Goal: Task Accomplishment & Management: Manage account settings

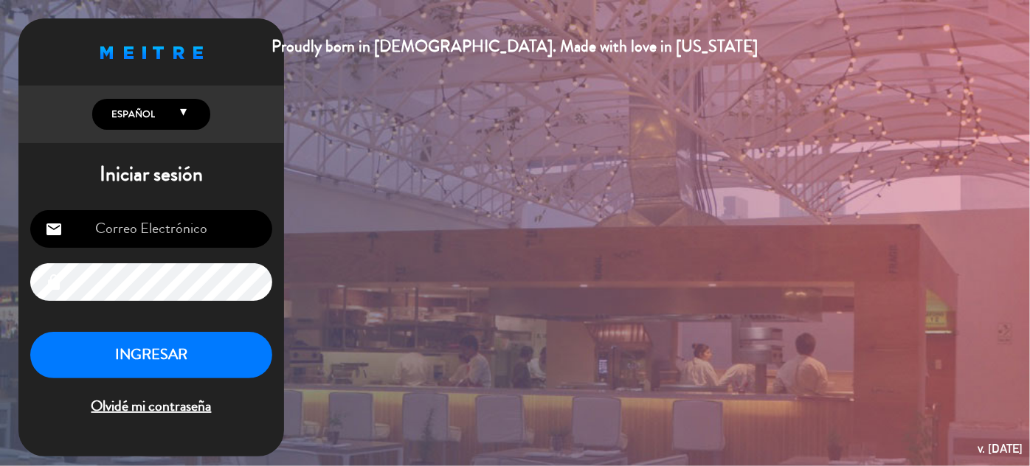
type input "[EMAIL_ADDRESS][DOMAIN_NAME]"
click at [188, 348] on button "INGRESAR" at bounding box center [151, 355] width 242 height 46
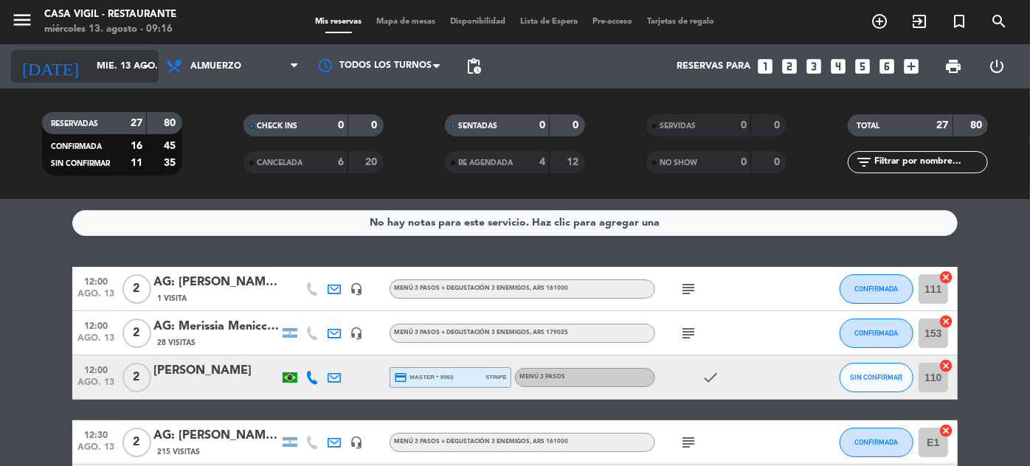
click at [139, 54] on input "mié. 13 ago." at bounding box center [152, 67] width 126 height 26
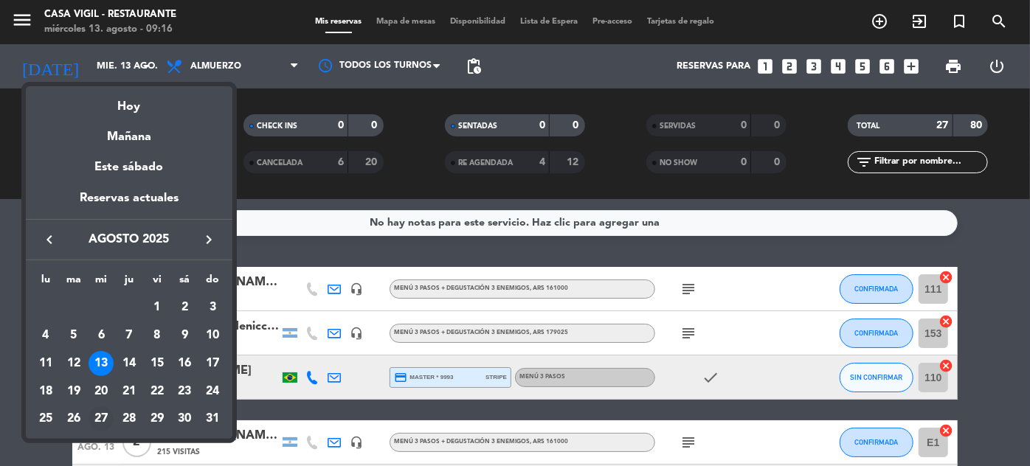
click at [102, 416] on div "27" at bounding box center [101, 419] width 25 height 25
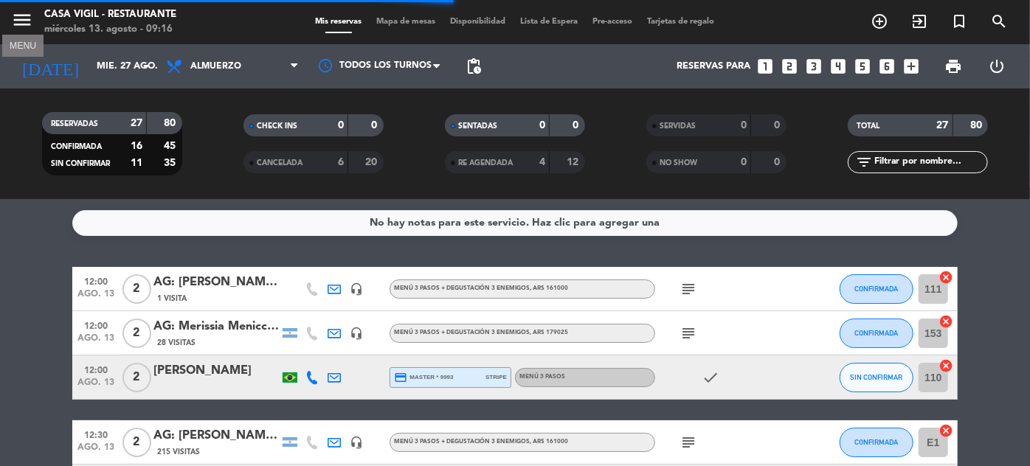
click at [15, 10] on icon "menu" at bounding box center [22, 20] width 22 height 22
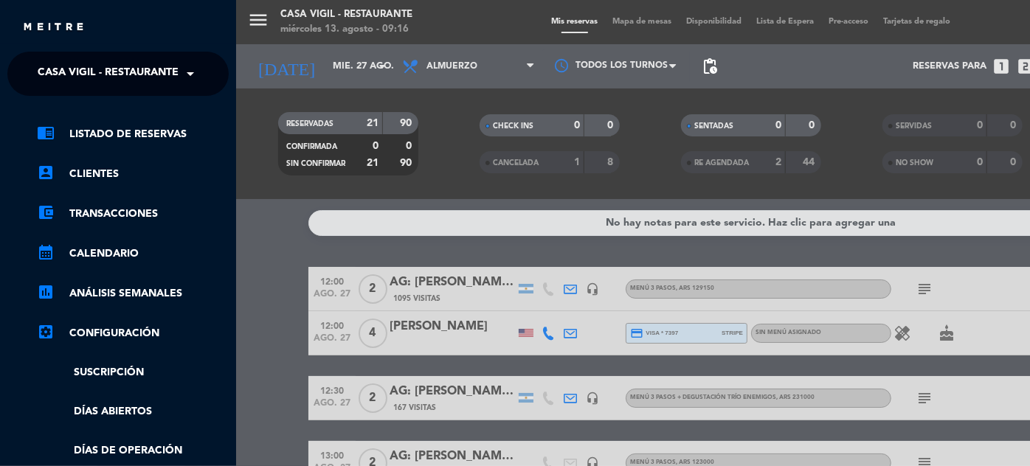
click at [191, 80] on span at bounding box center [194, 73] width 25 height 31
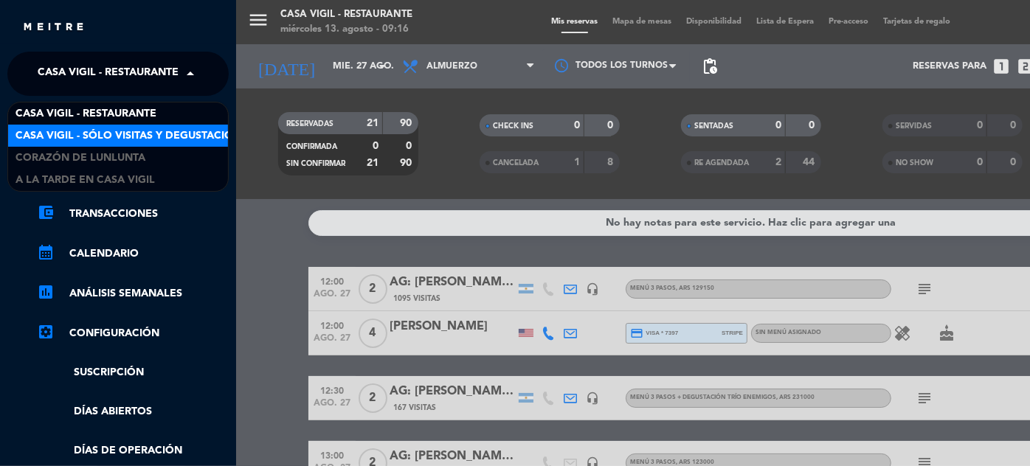
click at [200, 131] on span "Casa Vigil - SÓLO Visitas y Degustaciones" at bounding box center [134, 136] width 238 height 17
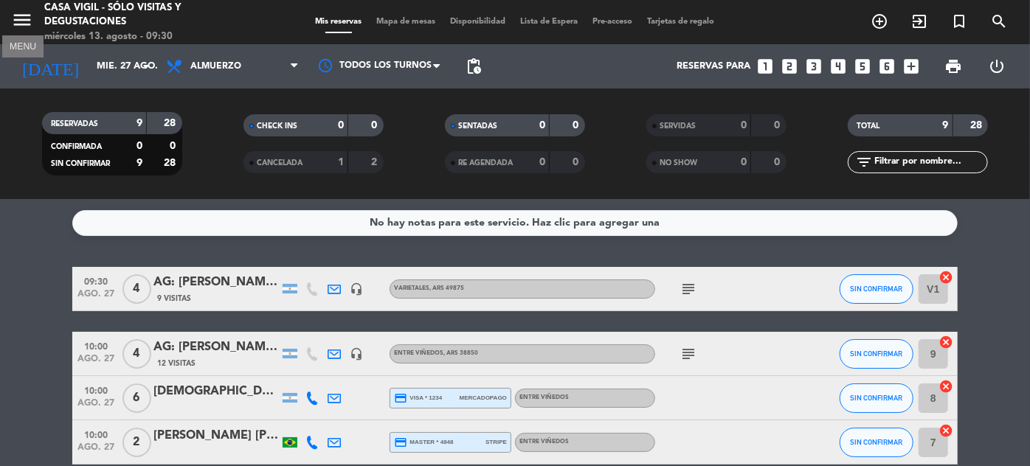
click at [15, 13] on icon "menu" at bounding box center [22, 20] width 22 height 22
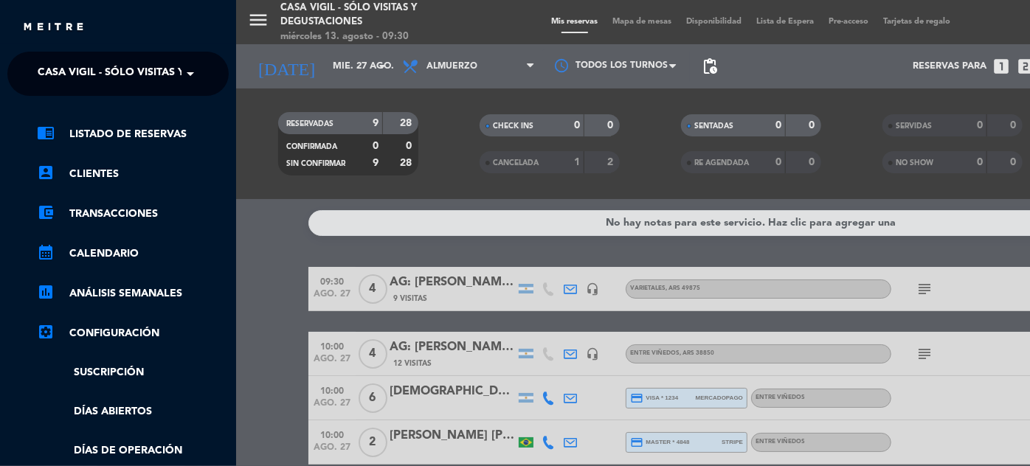
click at [112, 69] on span "Casa Vigil - SÓLO Visitas y Degustaciones" at bounding box center [157, 73] width 238 height 31
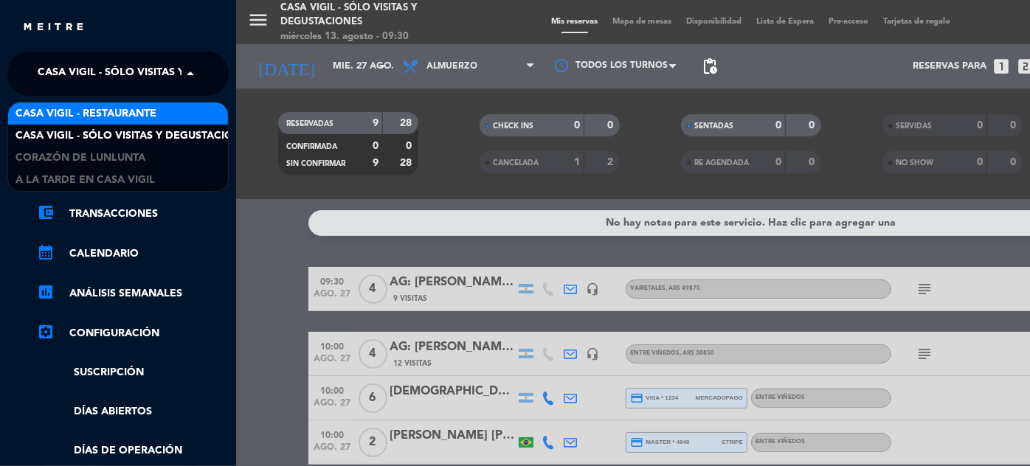
click at [128, 113] on span "Casa Vigil - Restaurante" at bounding box center [85, 114] width 141 height 17
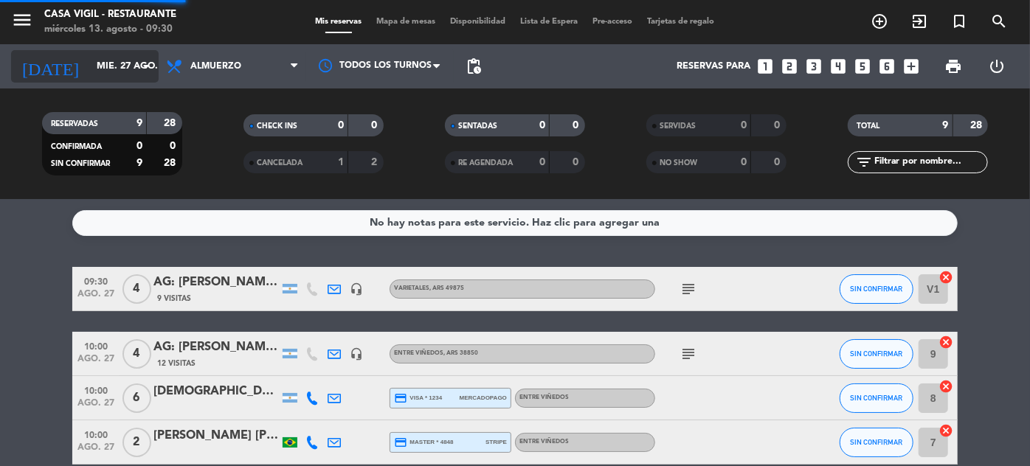
click at [124, 71] on input "mié. 27 ago." at bounding box center [152, 67] width 126 height 26
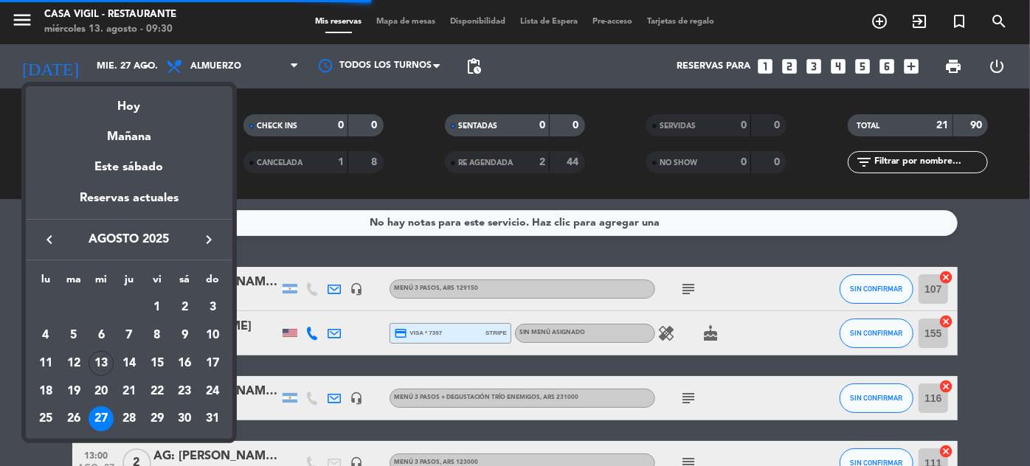
click at [210, 232] on icon "keyboard_arrow_right" at bounding box center [209, 240] width 18 height 18
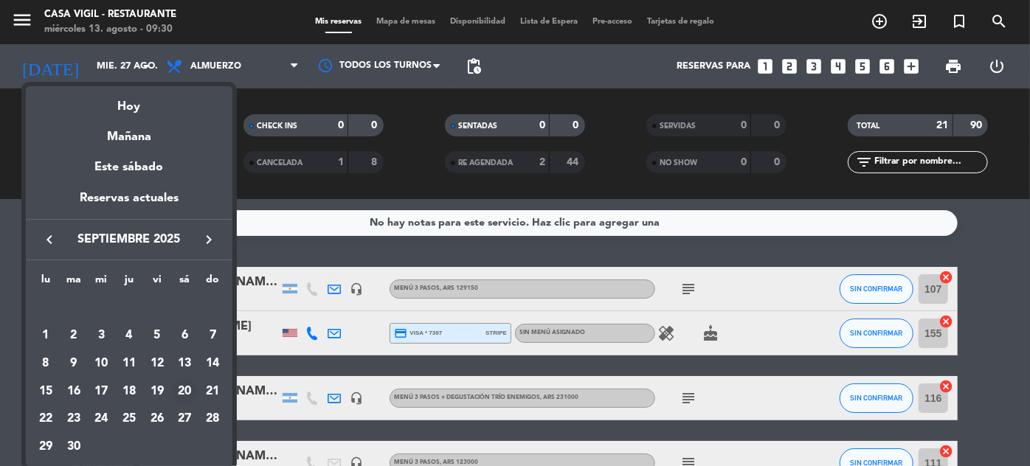
click at [187, 390] on div "20" at bounding box center [184, 391] width 25 height 25
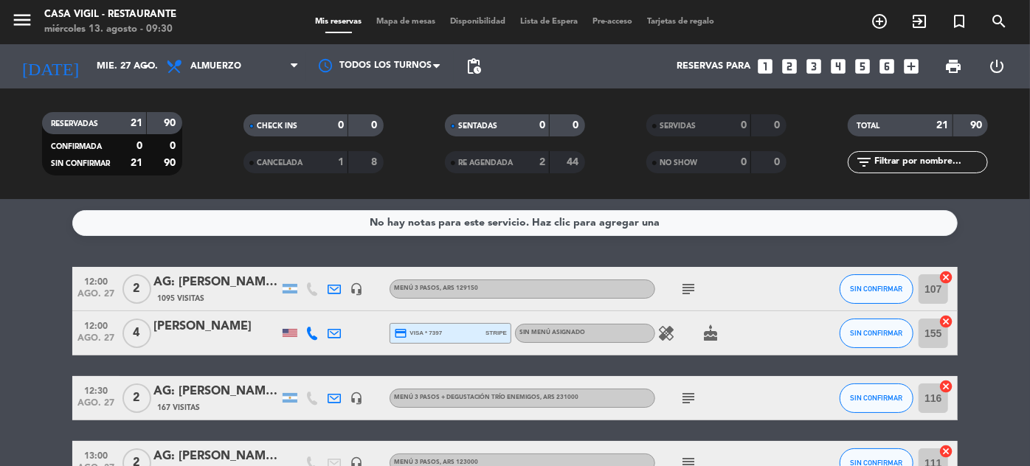
type input "sáb. [DATE]"
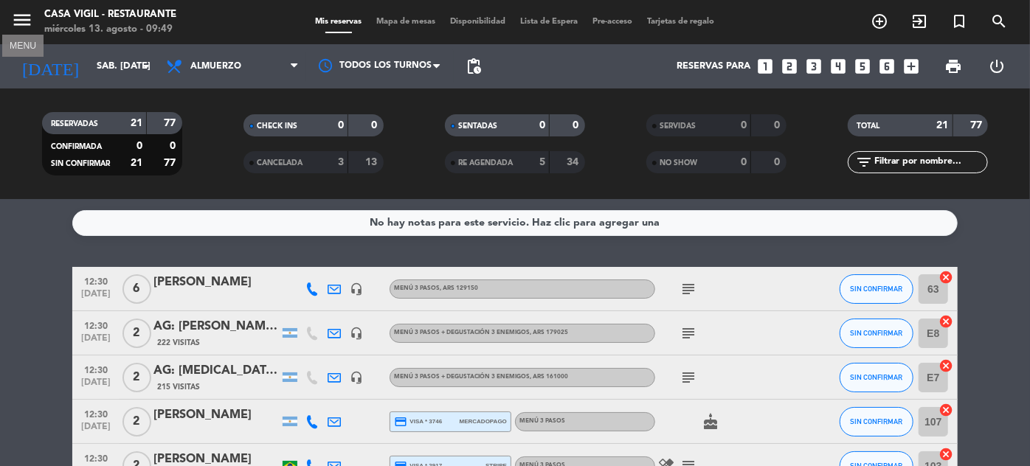
click at [21, 18] on icon "menu" at bounding box center [22, 20] width 22 height 22
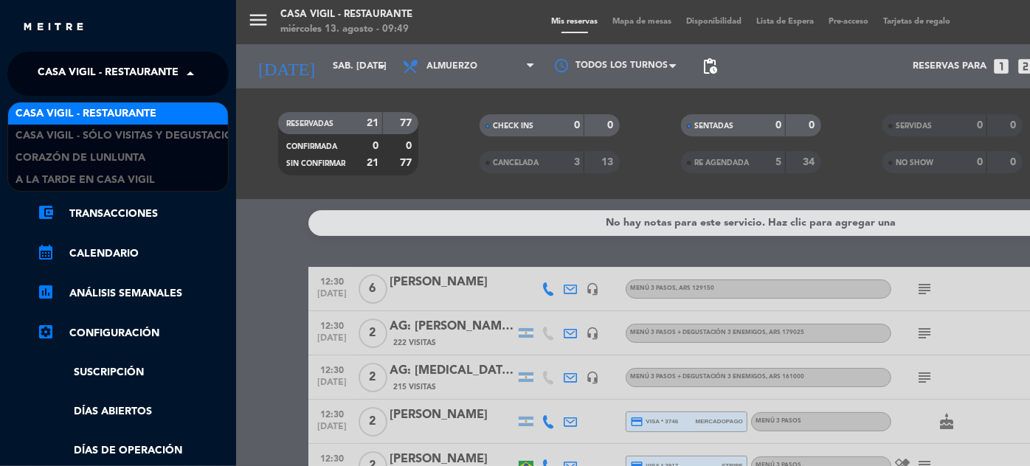
click at [193, 75] on span at bounding box center [194, 73] width 25 height 31
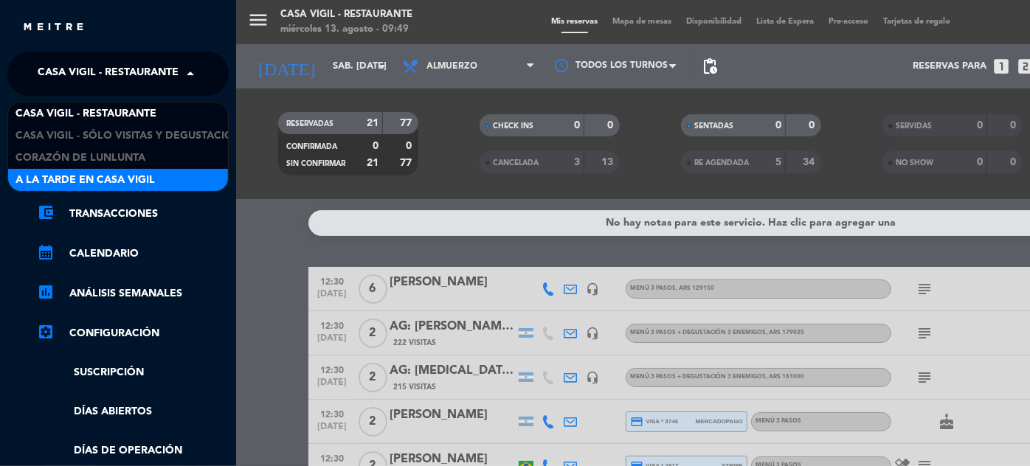
click at [149, 182] on span "A la tarde en Casa Vigil" at bounding box center [84, 180] width 139 height 17
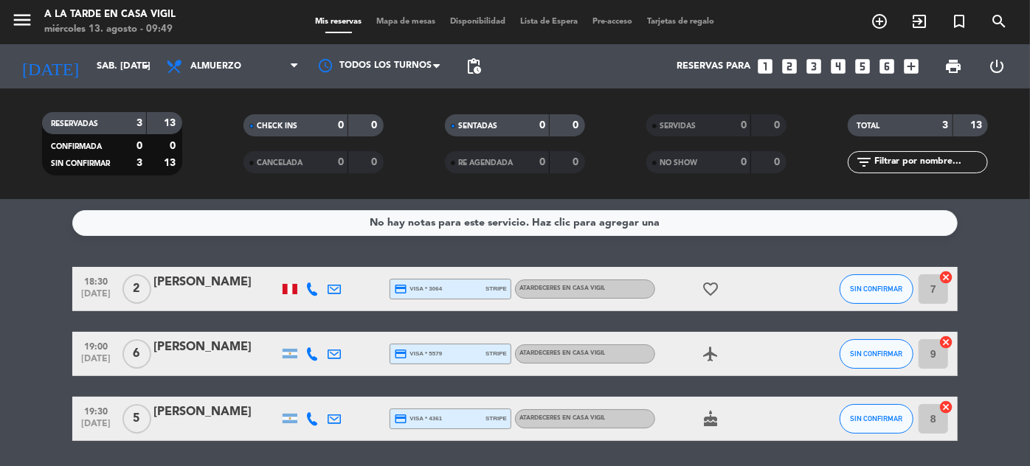
click at [791, 65] on icon "looks_two" at bounding box center [789, 66] width 19 height 19
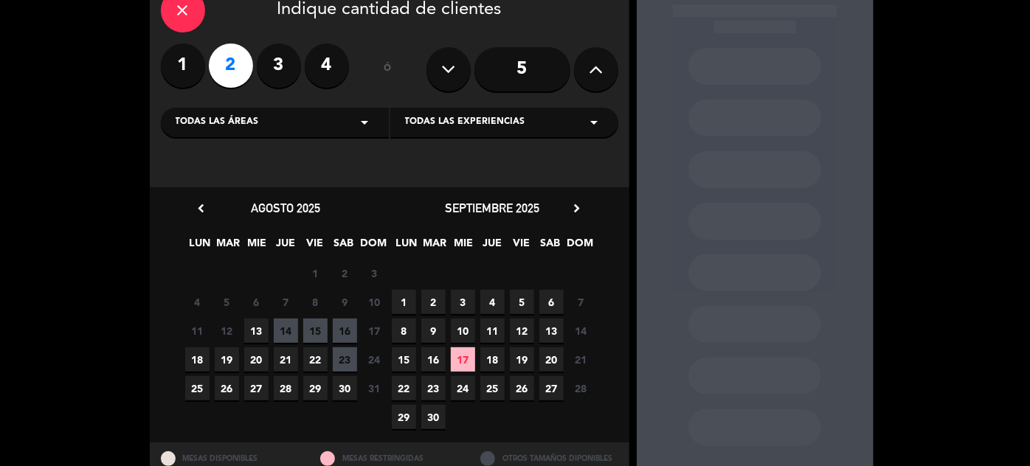
scroll to position [134, 0]
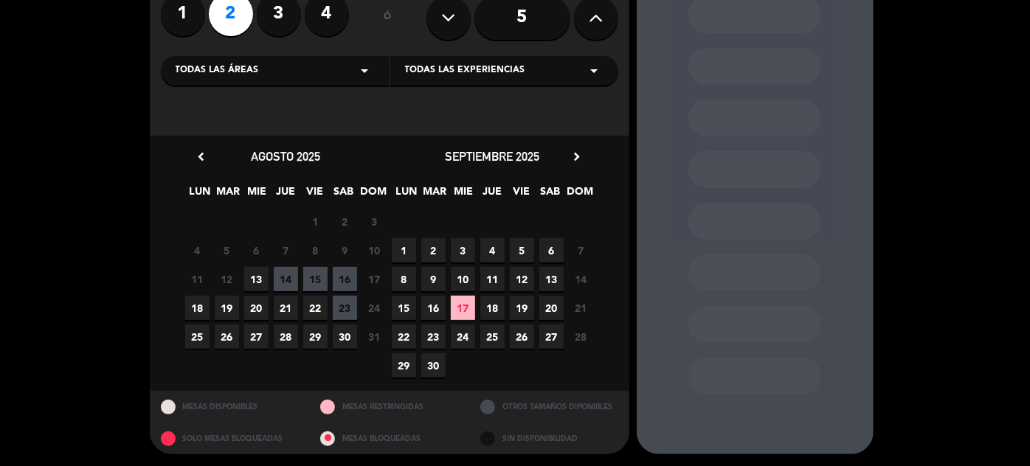
click at [319, 306] on span "22" at bounding box center [315, 308] width 24 height 24
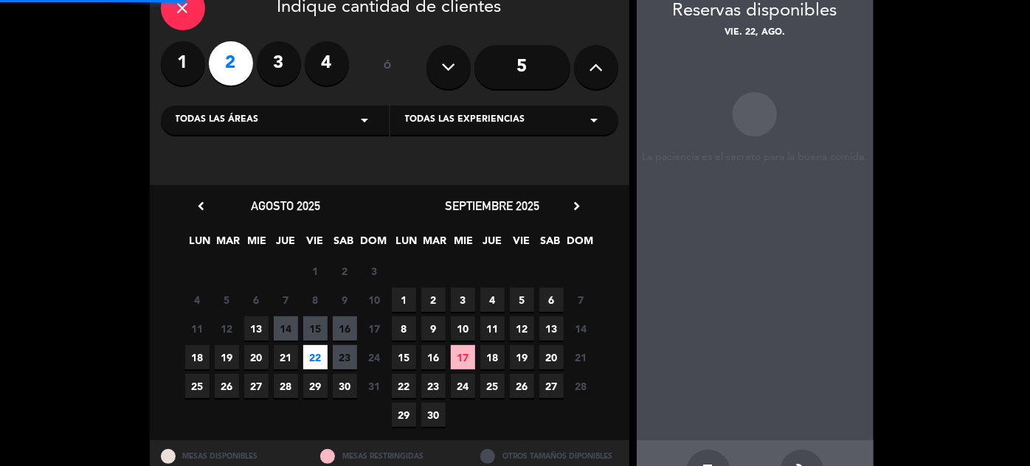
scroll to position [59, 0]
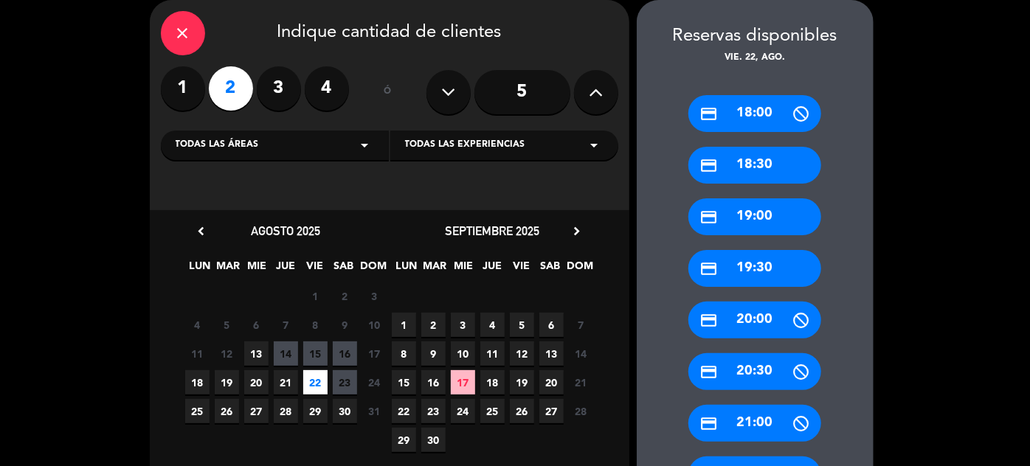
click at [790, 215] on div "credit_card 19:00" at bounding box center [754, 216] width 133 height 37
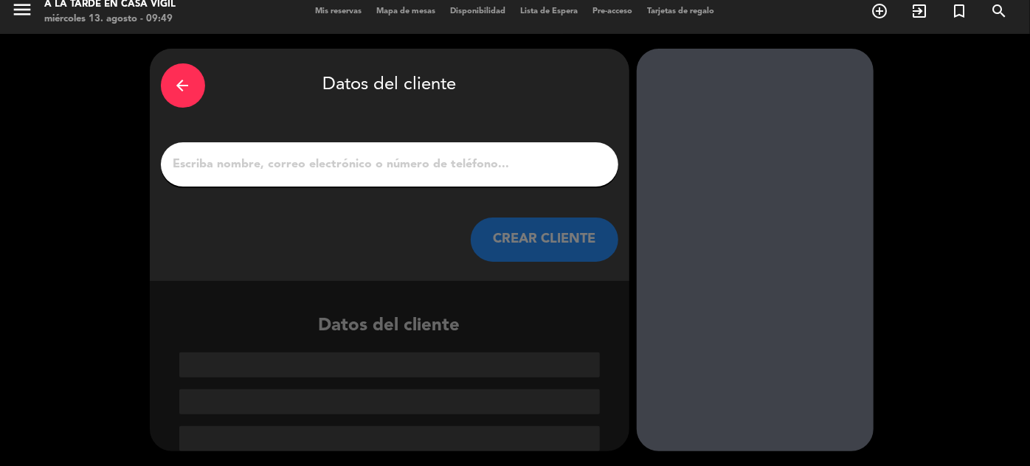
scroll to position [10, 0]
click at [580, 236] on button "CREAR CLIENTE" at bounding box center [545, 240] width 148 height 44
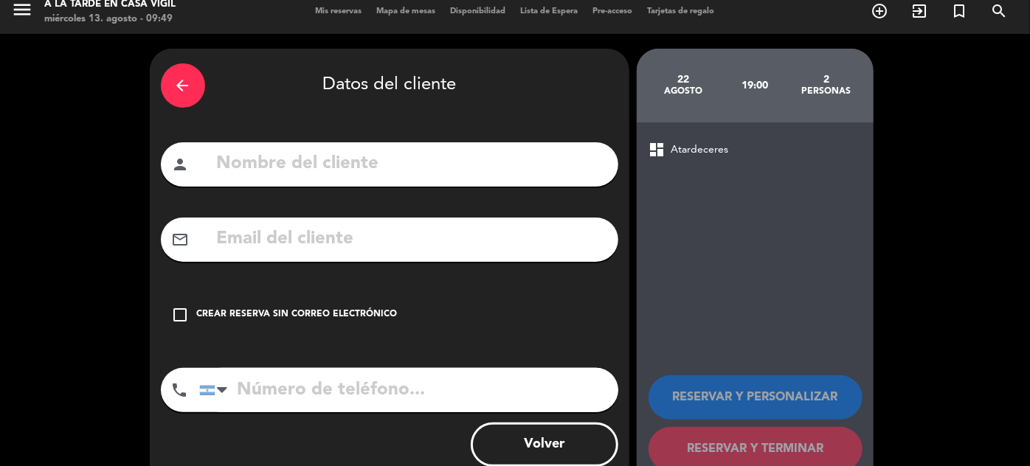
click at [554, 173] on input "text" at bounding box center [411, 164] width 392 height 30
type input "AGV: [PERSON_NAME]"
click at [341, 243] on input "text" at bounding box center [411, 239] width 392 height 30
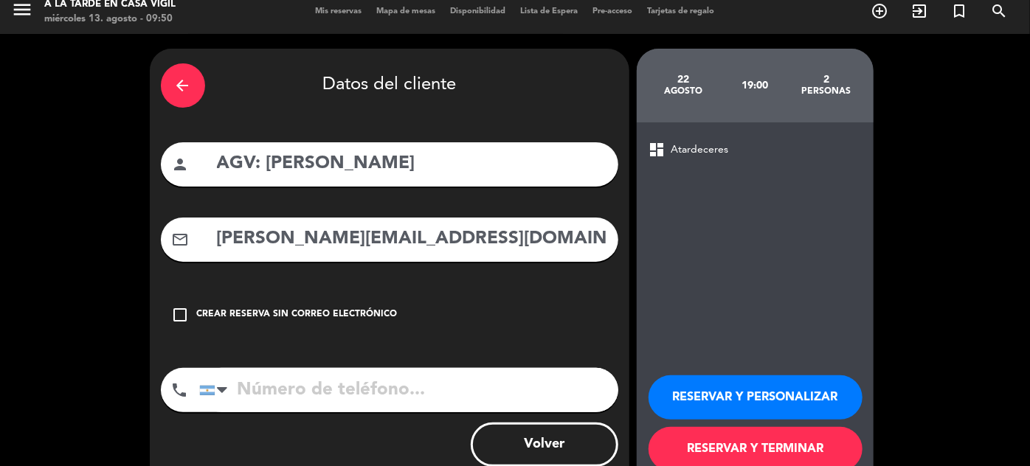
type input "[PERSON_NAME][EMAIL_ADDRESS][DOMAIN_NAME]"
click at [265, 371] on input "tel" at bounding box center [408, 390] width 419 height 44
type input "2616149576"
click at [761, 403] on button "RESERVAR Y PERSONALIZAR" at bounding box center [756, 398] width 214 height 44
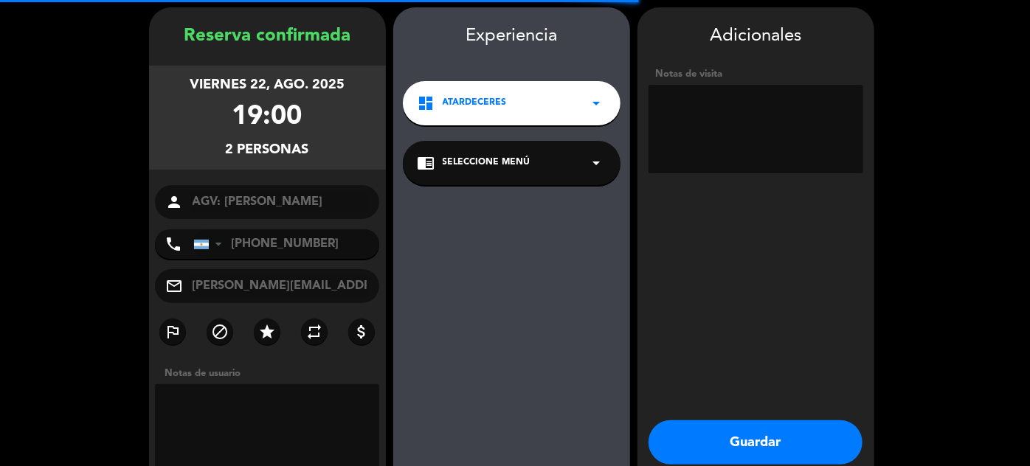
scroll to position [59, 0]
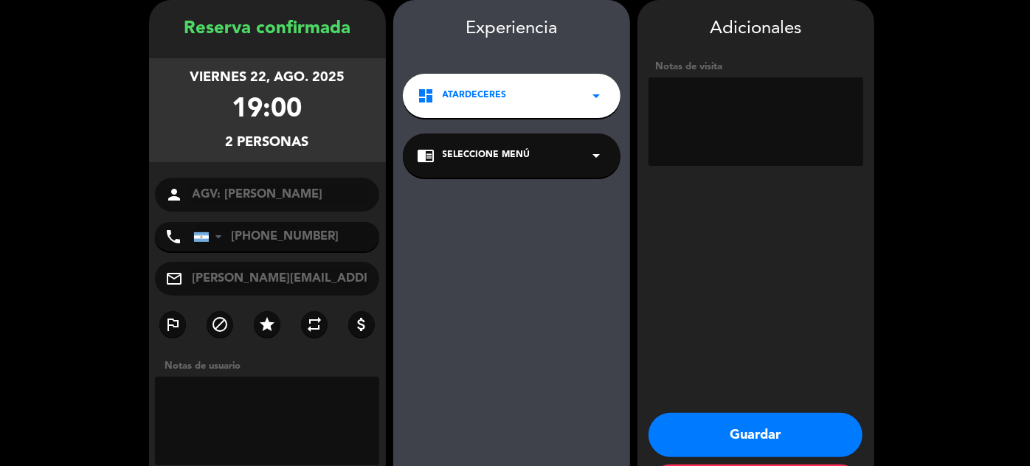
click at [606, 161] on div "chrome_reader_mode Seleccione Menú arrow_drop_down" at bounding box center [512, 156] width 218 height 44
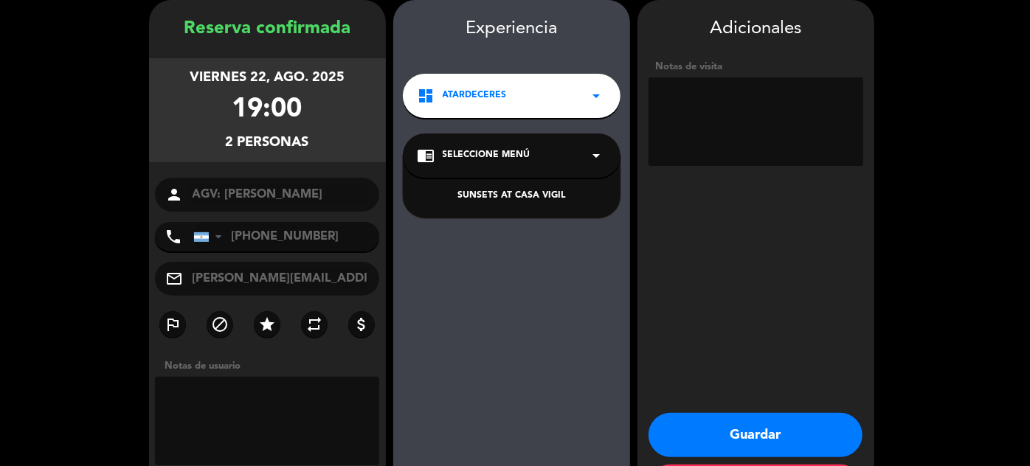
click at [541, 192] on div "SUNSETS AT CASA VIGIL" at bounding box center [512, 196] width 188 height 15
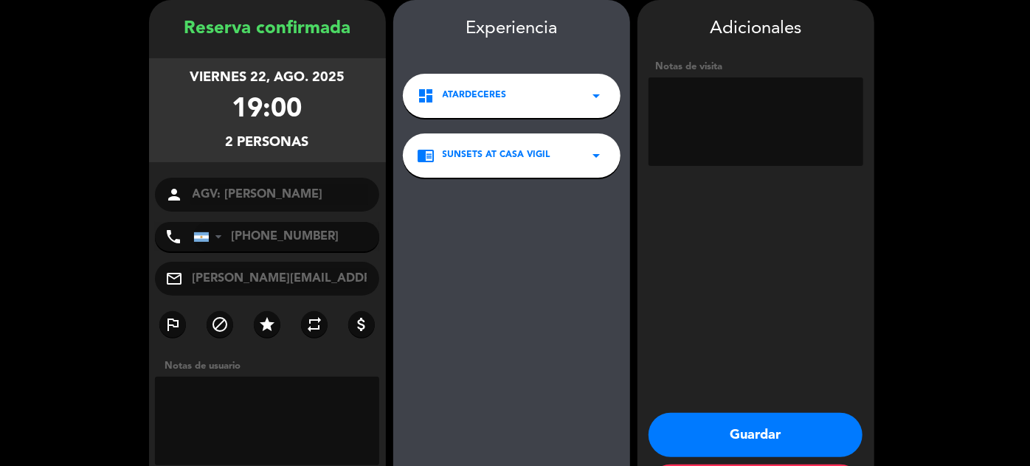
click at [758, 436] on button "Guardar" at bounding box center [756, 435] width 214 height 44
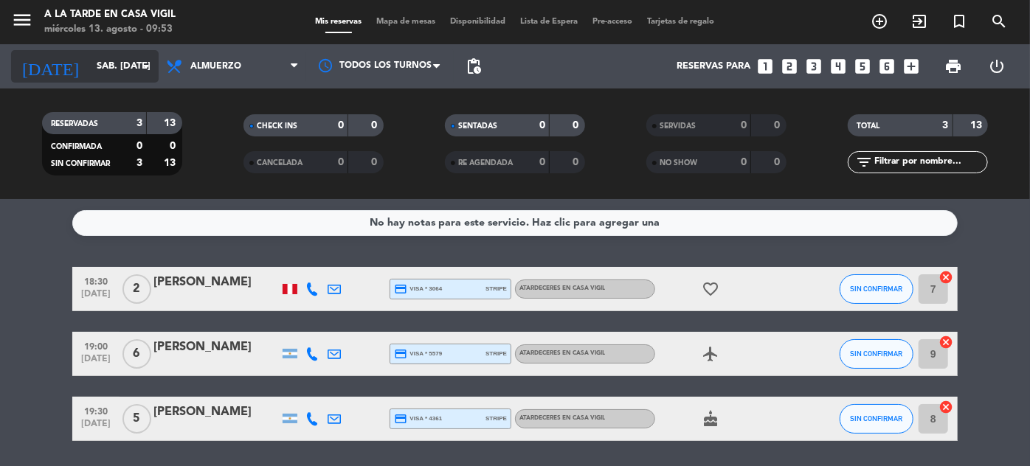
click at [118, 81] on div "[DATE] sáb. [DATE] arrow_drop_down" at bounding box center [85, 66] width 148 height 32
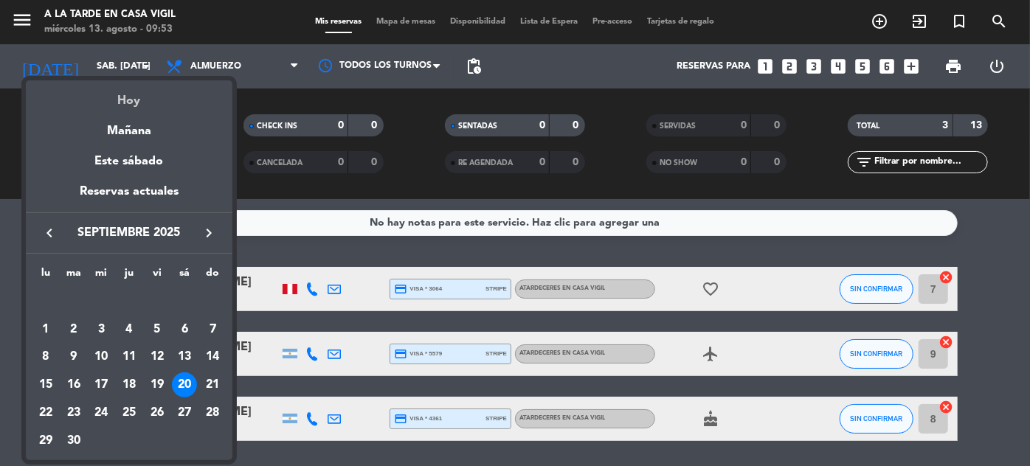
click at [134, 108] on div "Hoy" at bounding box center [129, 95] width 207 height 30
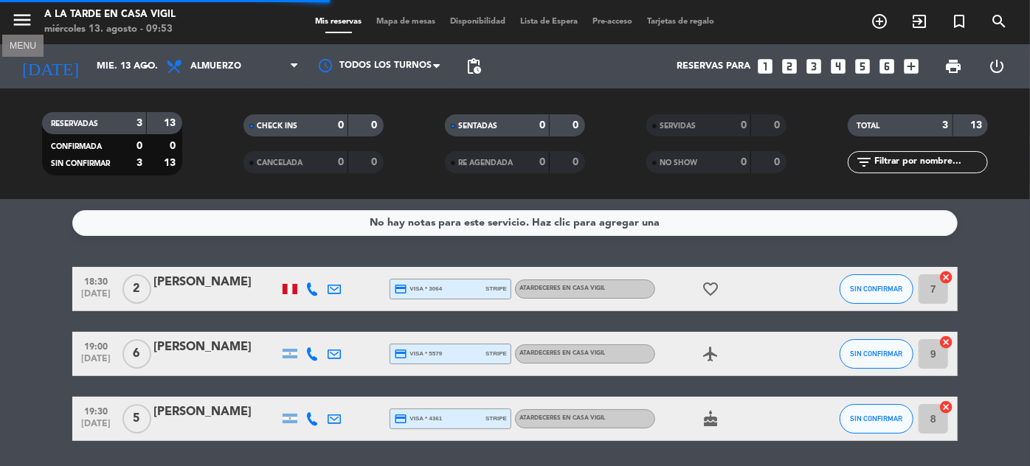
click at [27, 17] on icon "menu" at bounding box center [22, 20] width 22 height 22
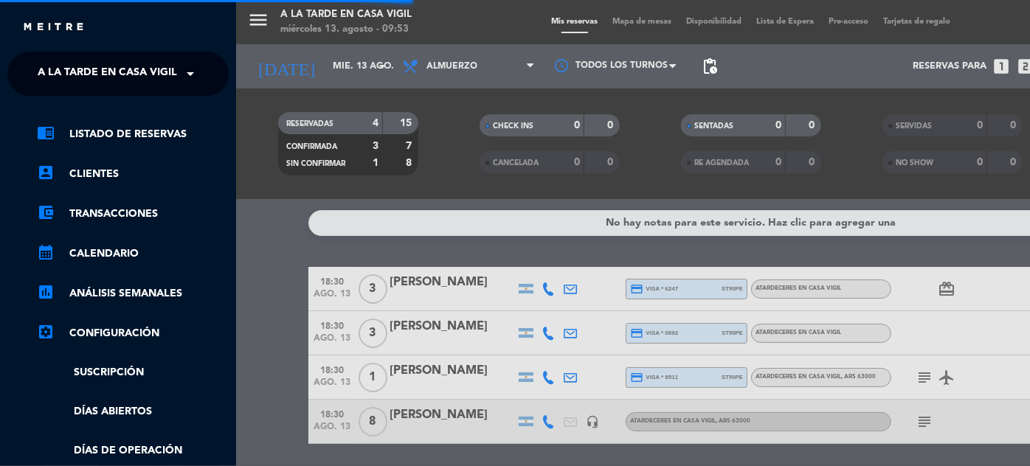
click at [165, 73] on span "A la tarde en Casa Vigil" at bounding box center [107, 73] width 139 height 31
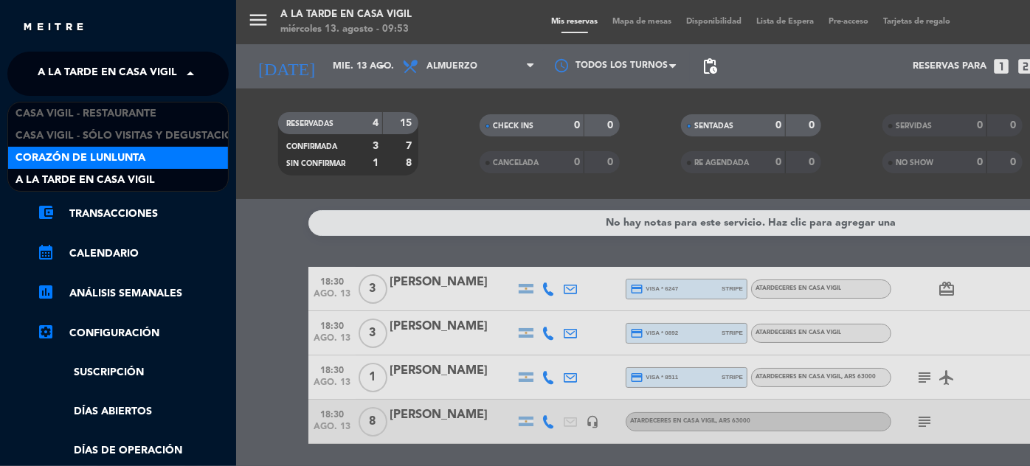
click at [144, 163] on span "Corazón de Lunlunta" at bounding box center [80, 158] width 130 height 17
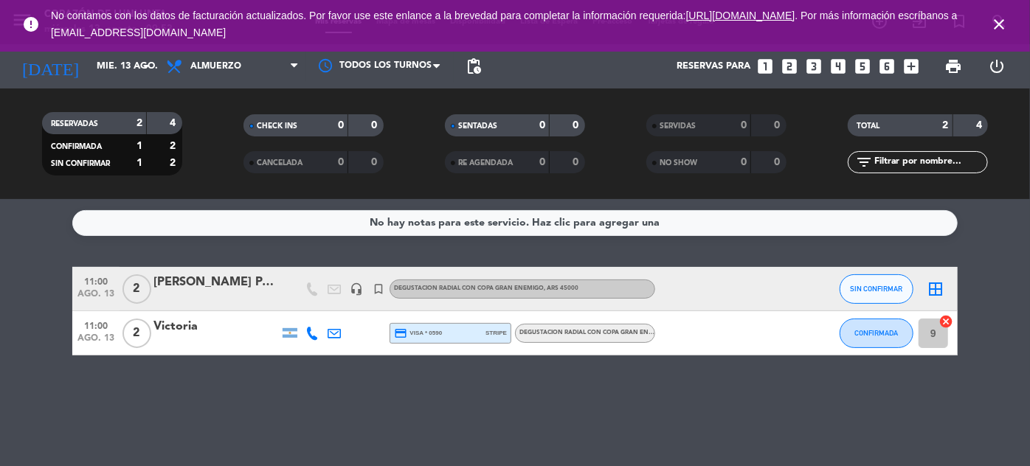
click at [1000, 18] on icon "close" at bounding box center [999, 24] width 18 height 18
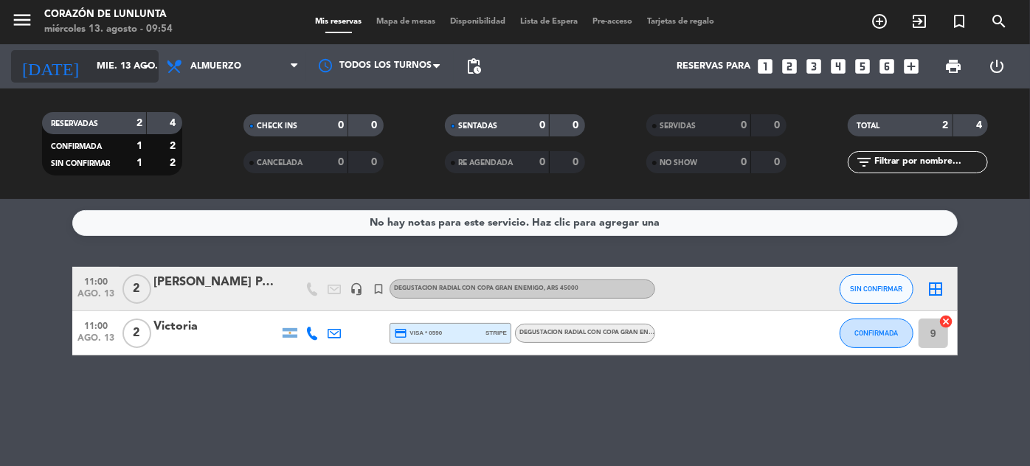
click at [89, 63] on input "mié. 13 ago." at bounding box center [152, 67] width 126 height 26
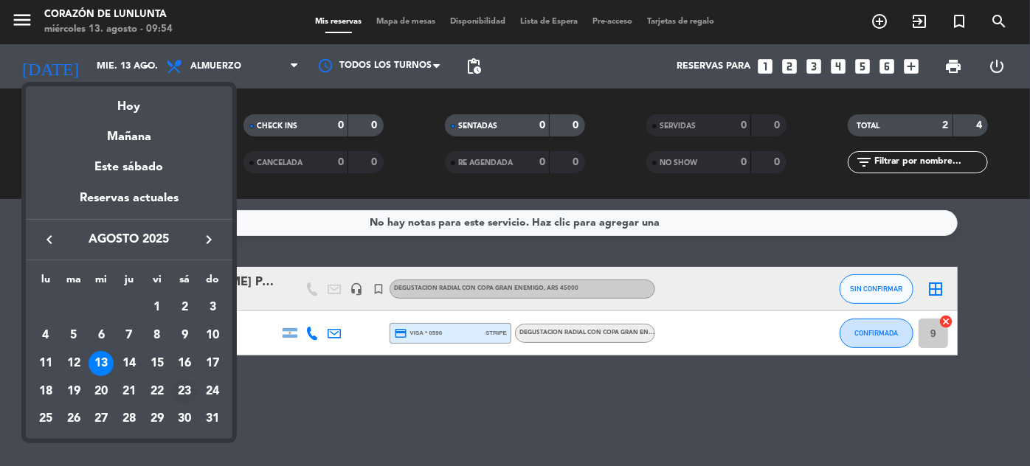
click at [184, 390] on div "23" at bounding box center [184, 391] width 25 height 25
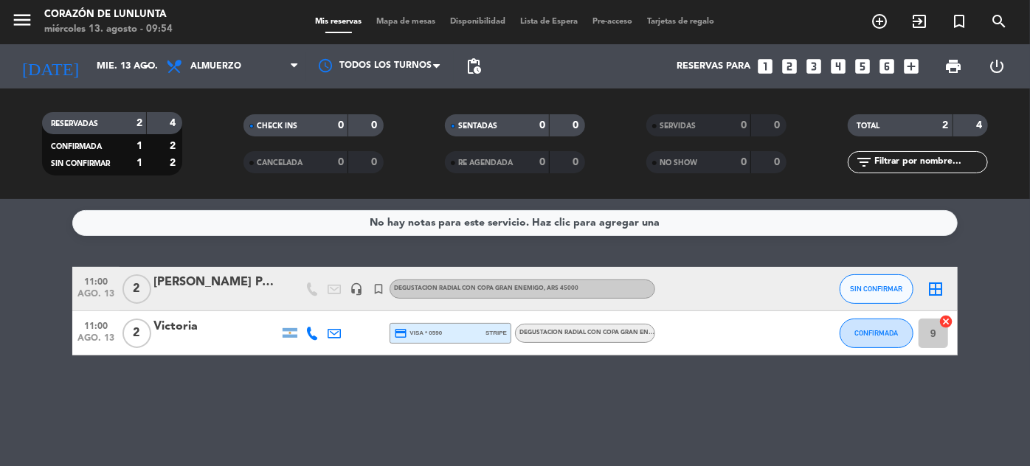
type input "sáb. 23 ago."
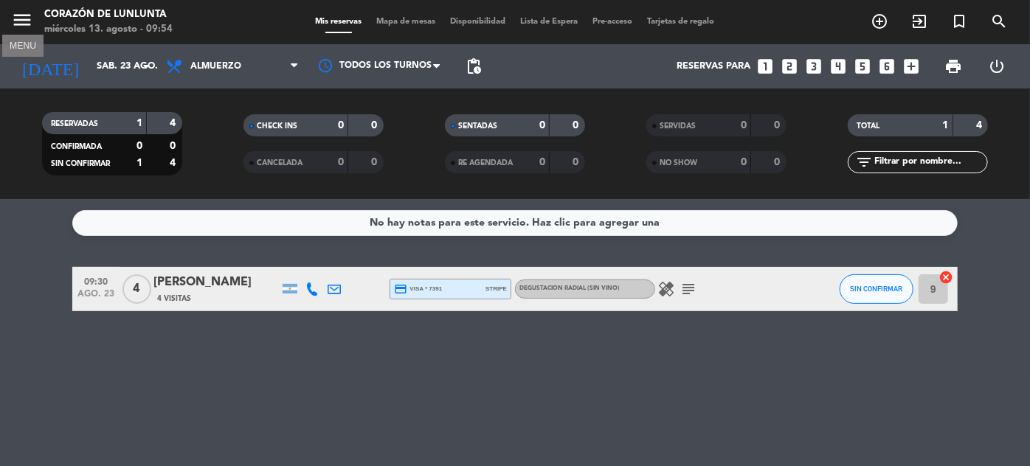
click at [24, 21] on icon "menu" at bounding box center [22, 20] width 22 height 22
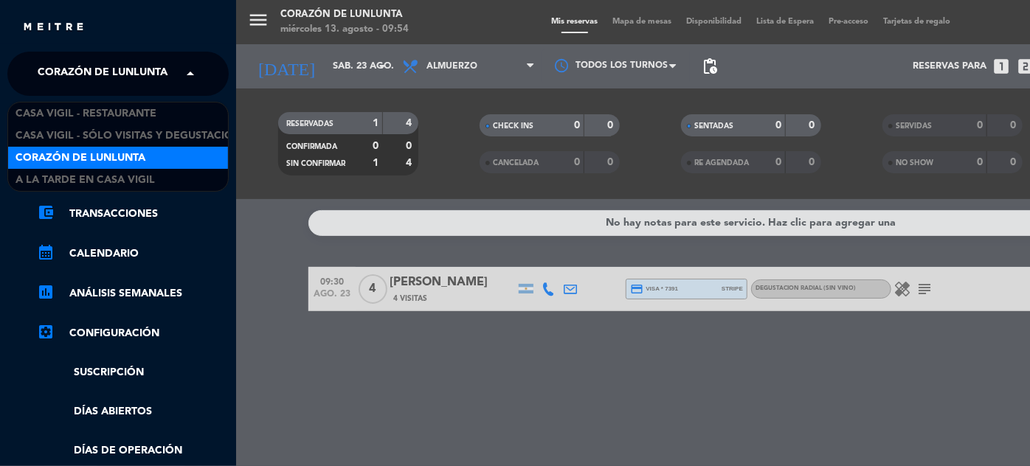
click at [182, 68] on span at bounding box center [194, 73] width 25 height 31
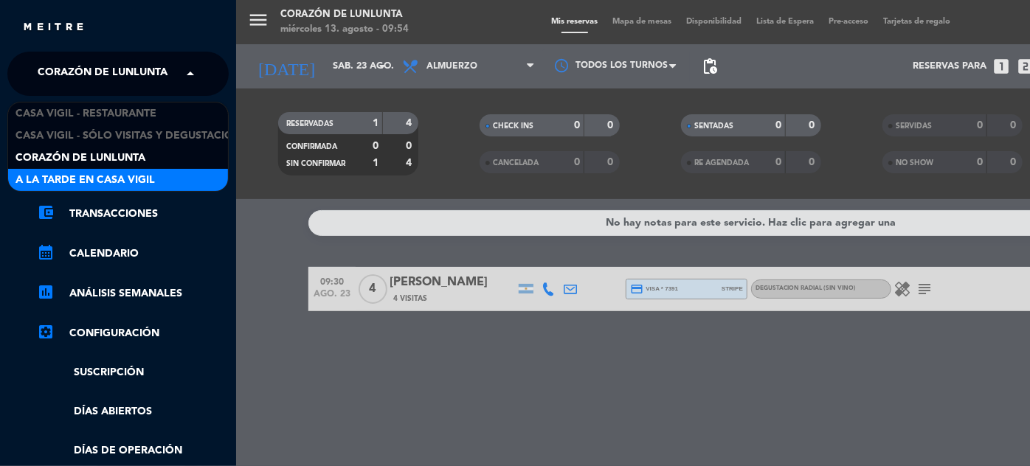
click at [125, 173] on span "A la tarde en Casa Vigil" at bounding box center [84, 180] width 139 height 17
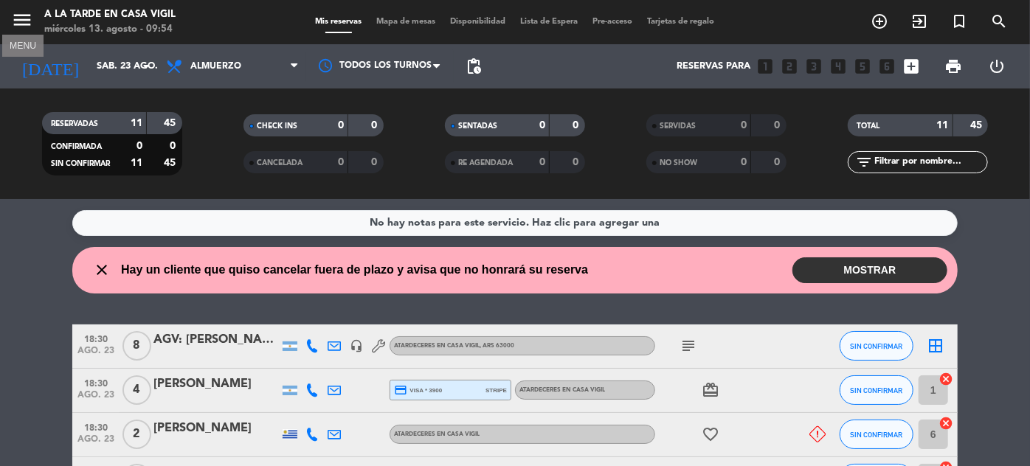
click at [23, 23] on icon "menu" at bounding box center [22, 20] width 22 height 22
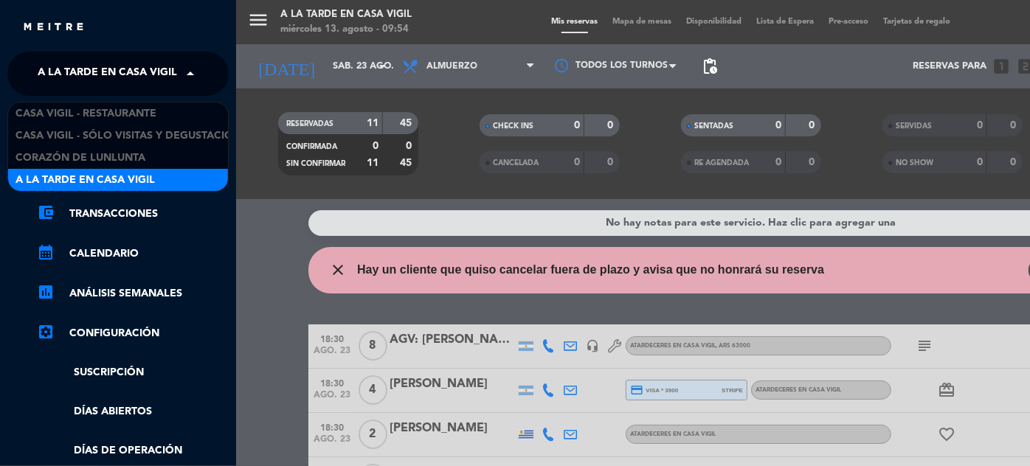
click at [193, 71] on span at bounding box center [194, 73] width 25 height 31
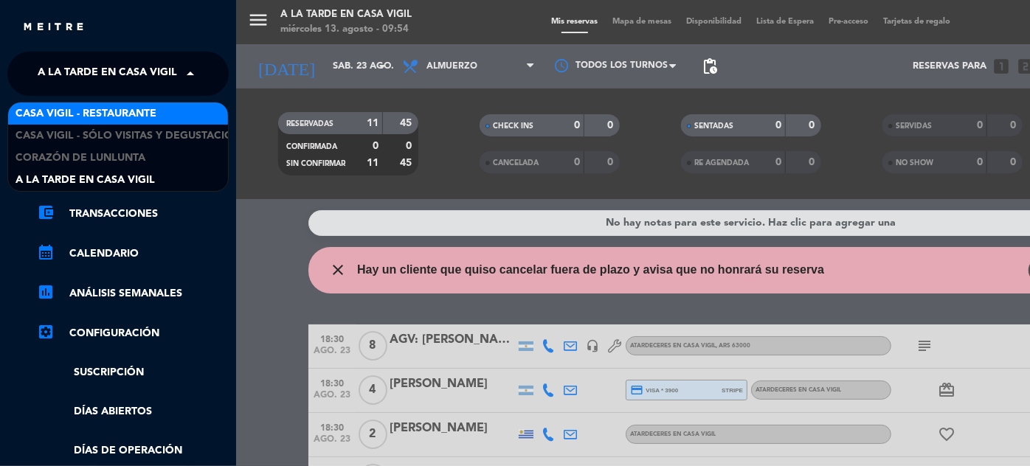
click at [140, 109] on span "Casa Vigil - Restaurante" at bounding box center [85, 114] width 141 height 17
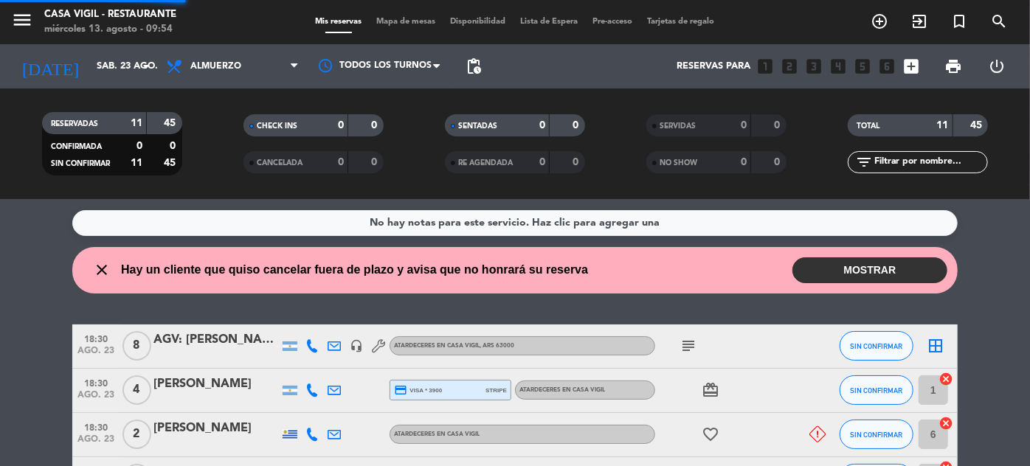
click at [258, 68] on span "Almuerzo" at bounding box center [233, 66] width 148 height 32
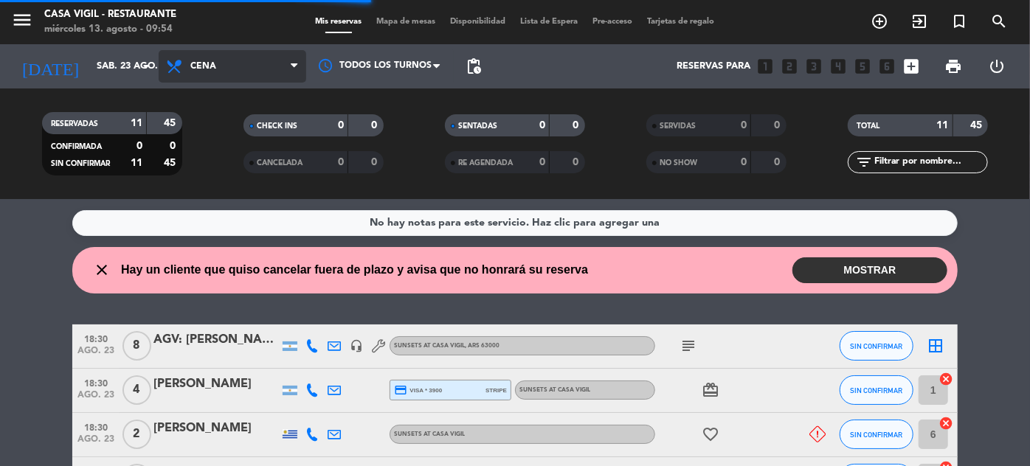
click at [219, 161] on div "menu Casa [PERSON_NAME] - Restaurante miércoles 13. agosto - 09:54 Mis reservas…" at bounding box center [515, 99] width 1030 height 199
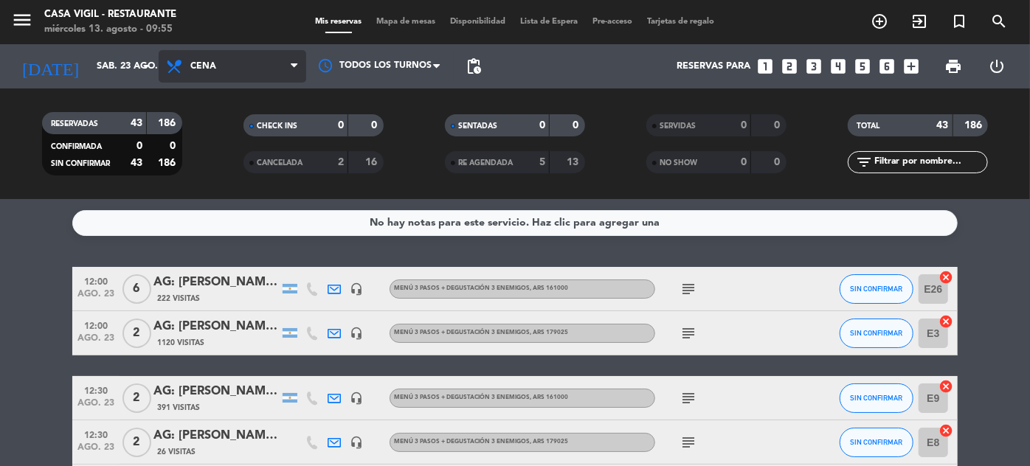
click at [207, 61] on span "Cena" at bounding box center [203, 66] width 26 height 10
